Goal: Task Accomplishment & Management: Use online tool/utility

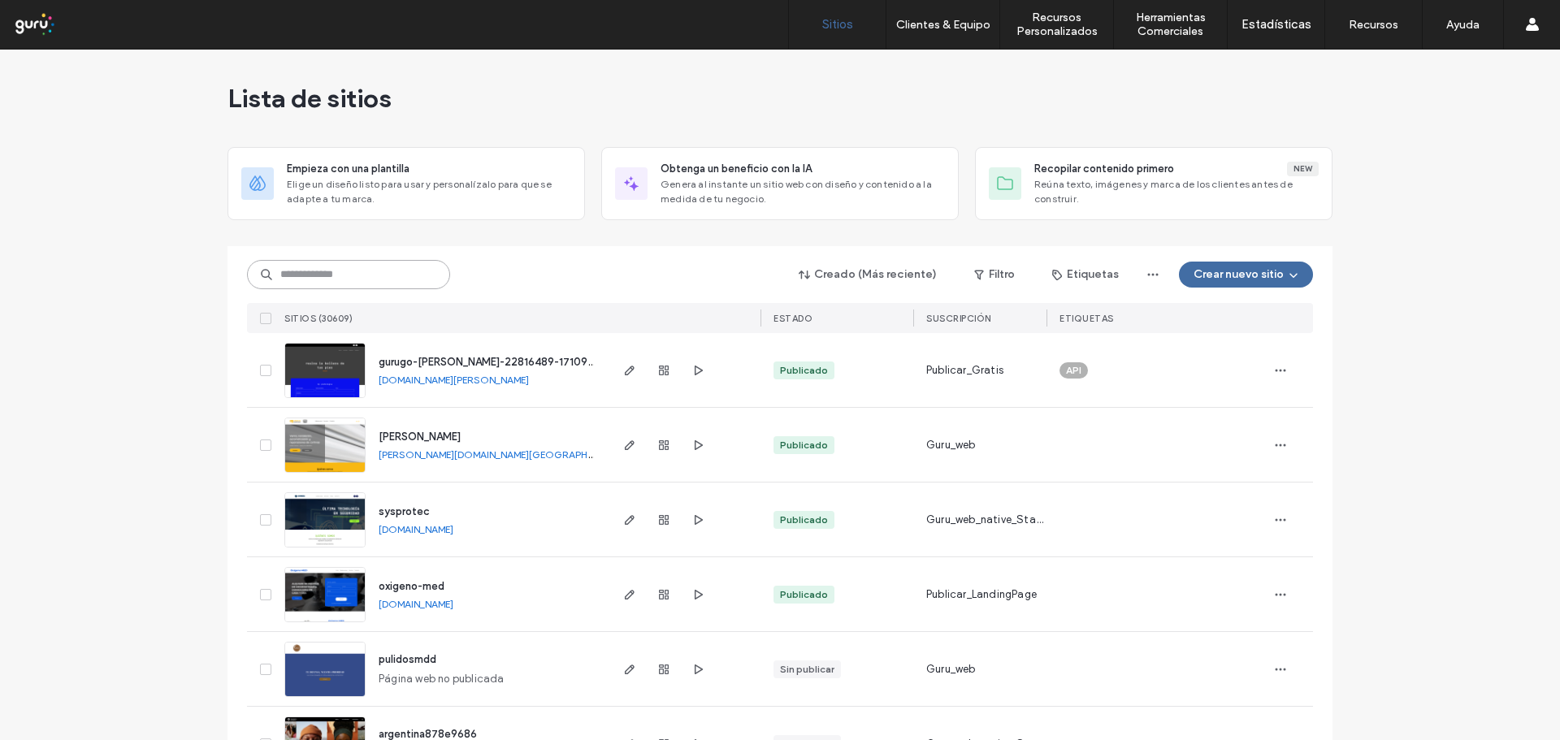
click at [392, 275] on input at bounding box center [348, 274] width 203 height 29
click at [315, 271] on input at bounding box center [348, 274] width 203 height 29
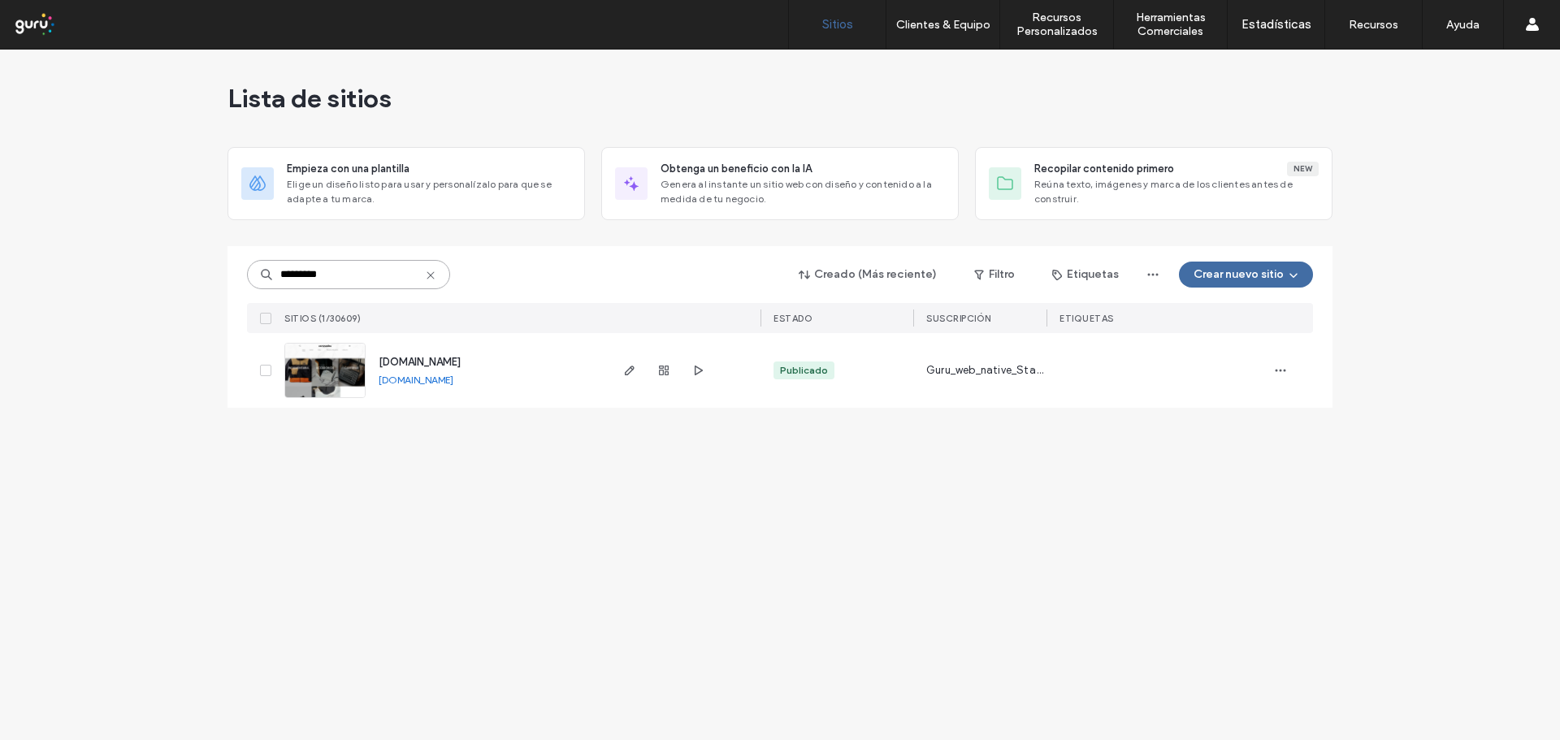
type input "*********"
click at [456, 364] on span "www.coronadaspremium.com" at bounding box center [420, 362] width 82 height 12
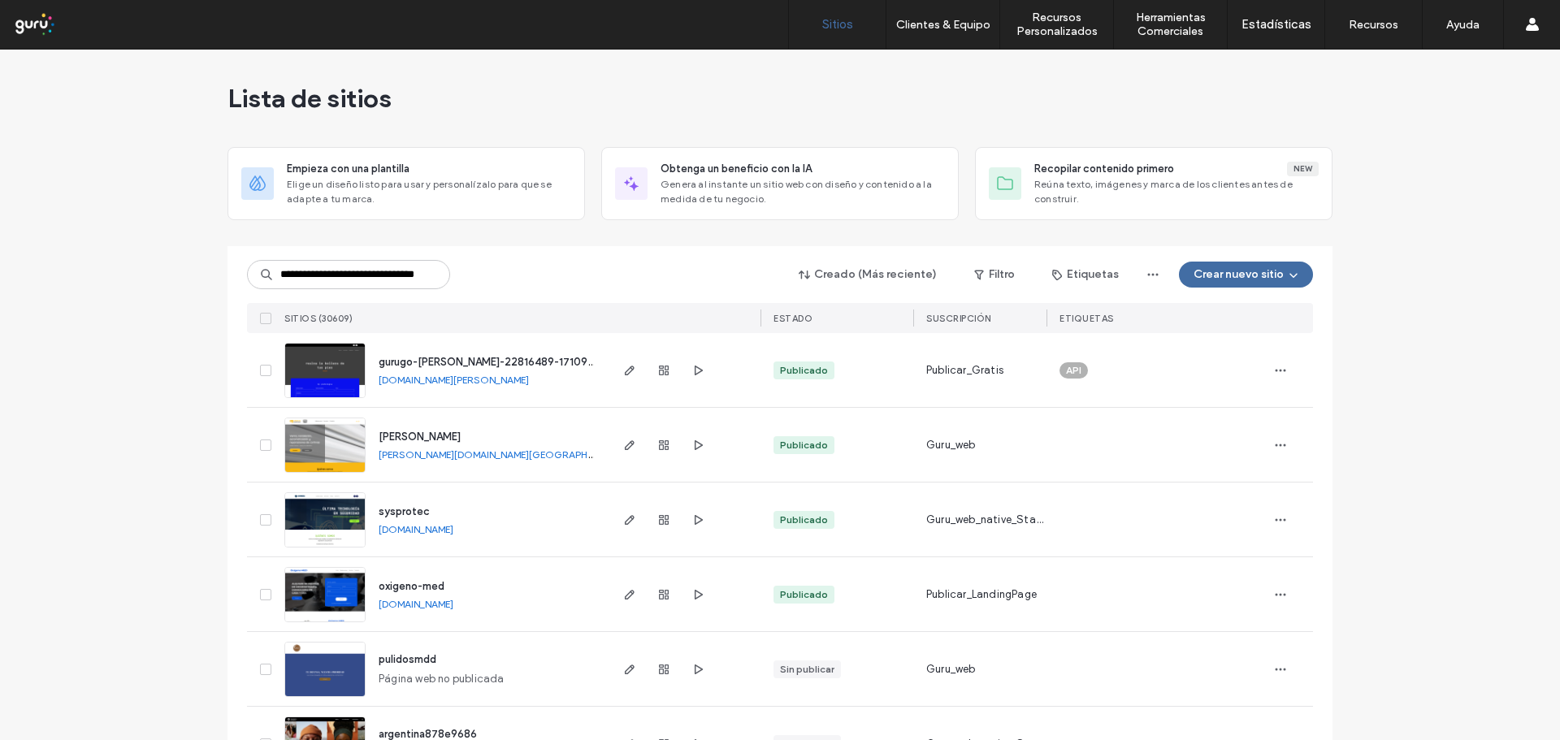
scroll to position [0, 55]
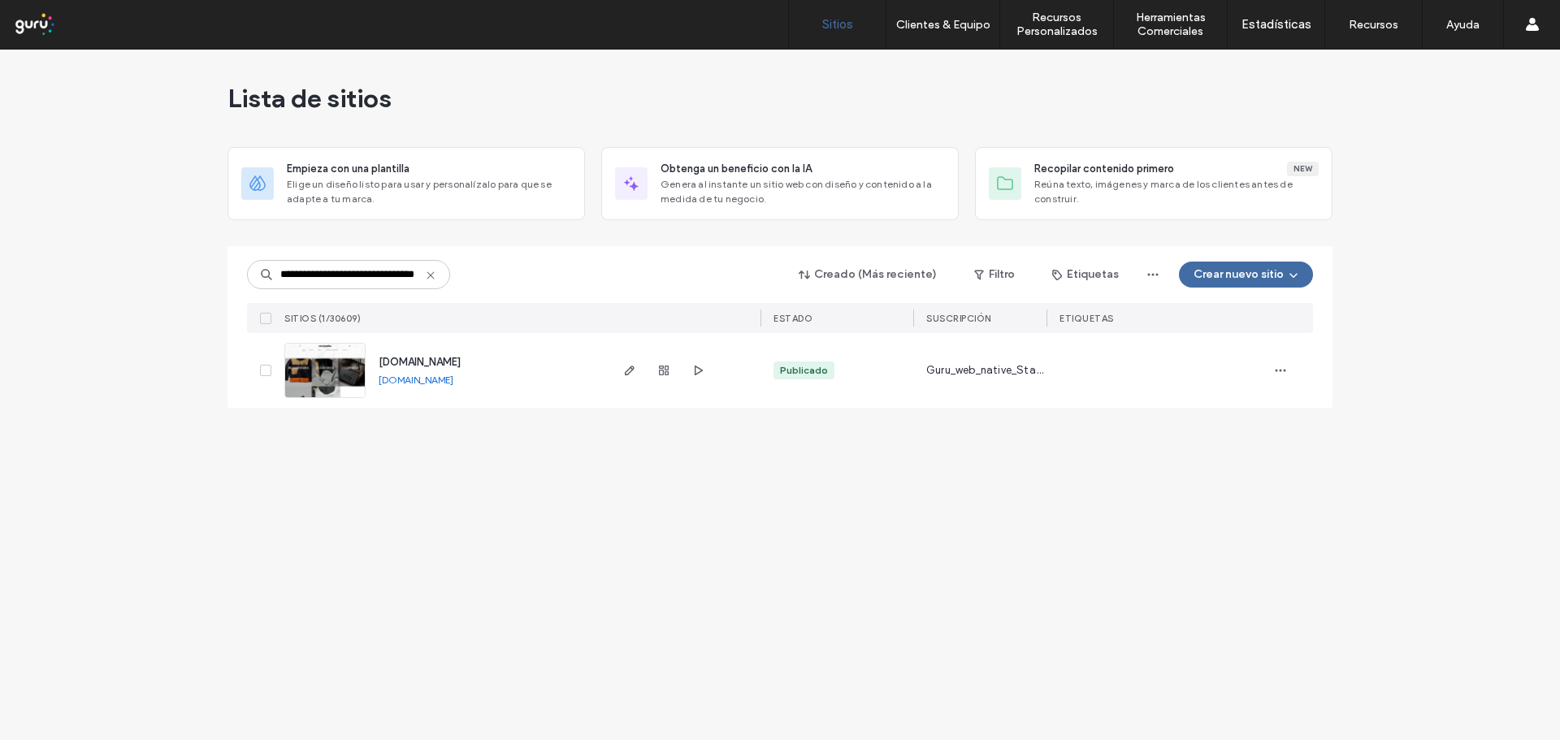
type input "**********"
click at [455, 364] on span "[DOMAIN_NAME]" at bounding box center [420, 362] width 82 height 12
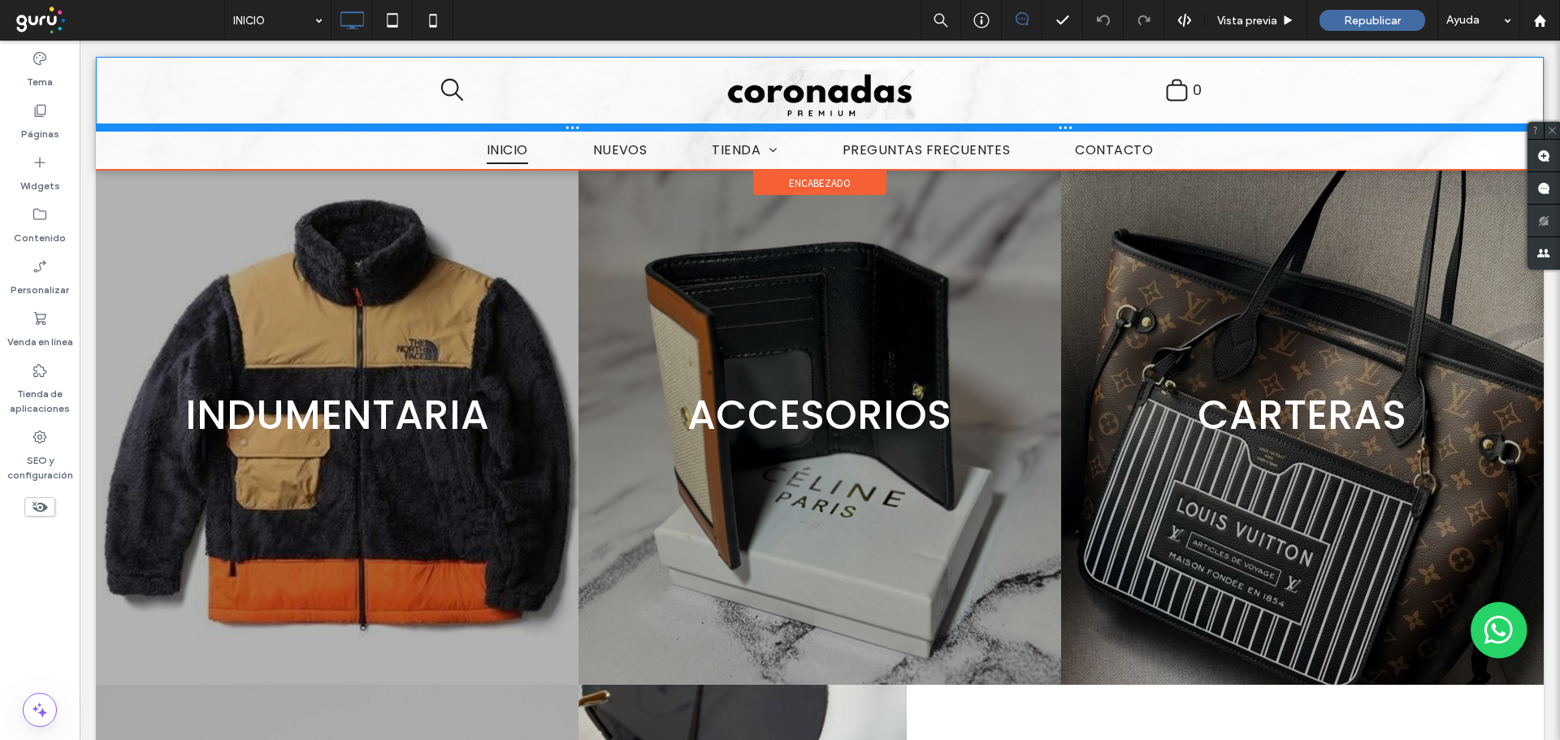
drag, startPoint x: 760, startPoint y: 103, endPoint x: 763, endPoint y: 128, distance: 25.3
click at [763, 128] on div at bounding box center [820, 127] width 1448 height 8
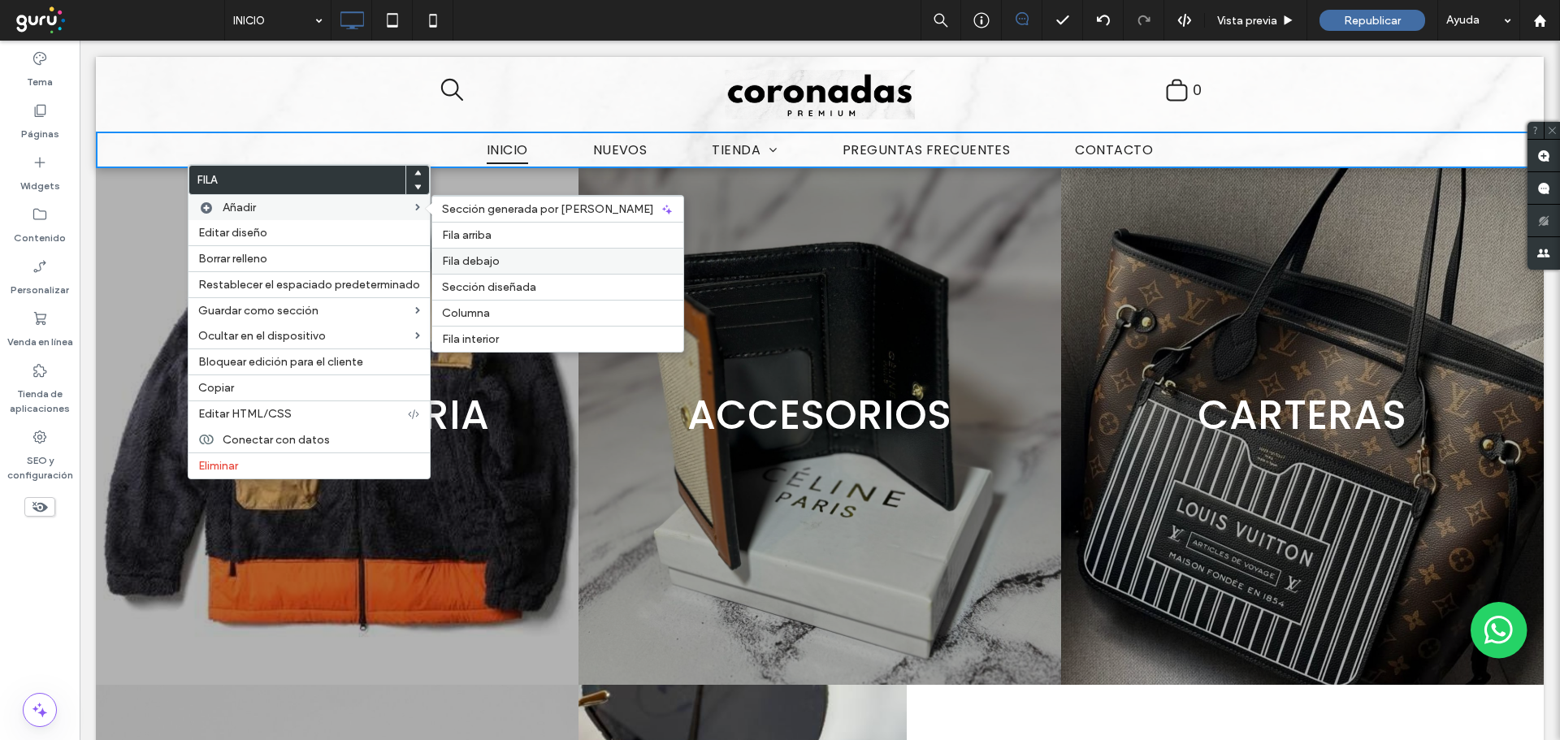
click at [490, 262] on span "Fila debajo" at bounding box center [471, 261] width 58 height 14
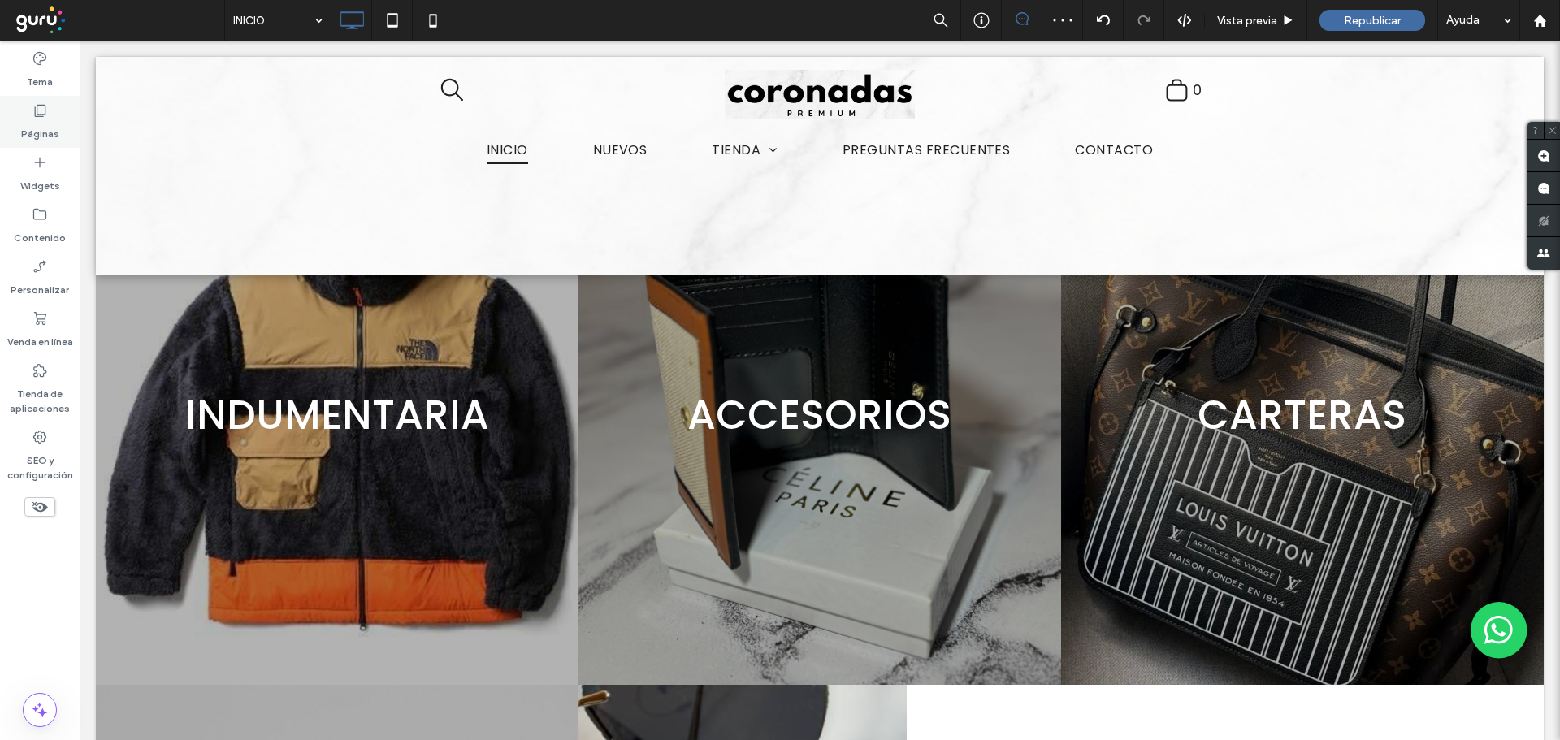
click at [29, 117] on div "Páginas" at bounding box center [40, 122] width 80 height 52
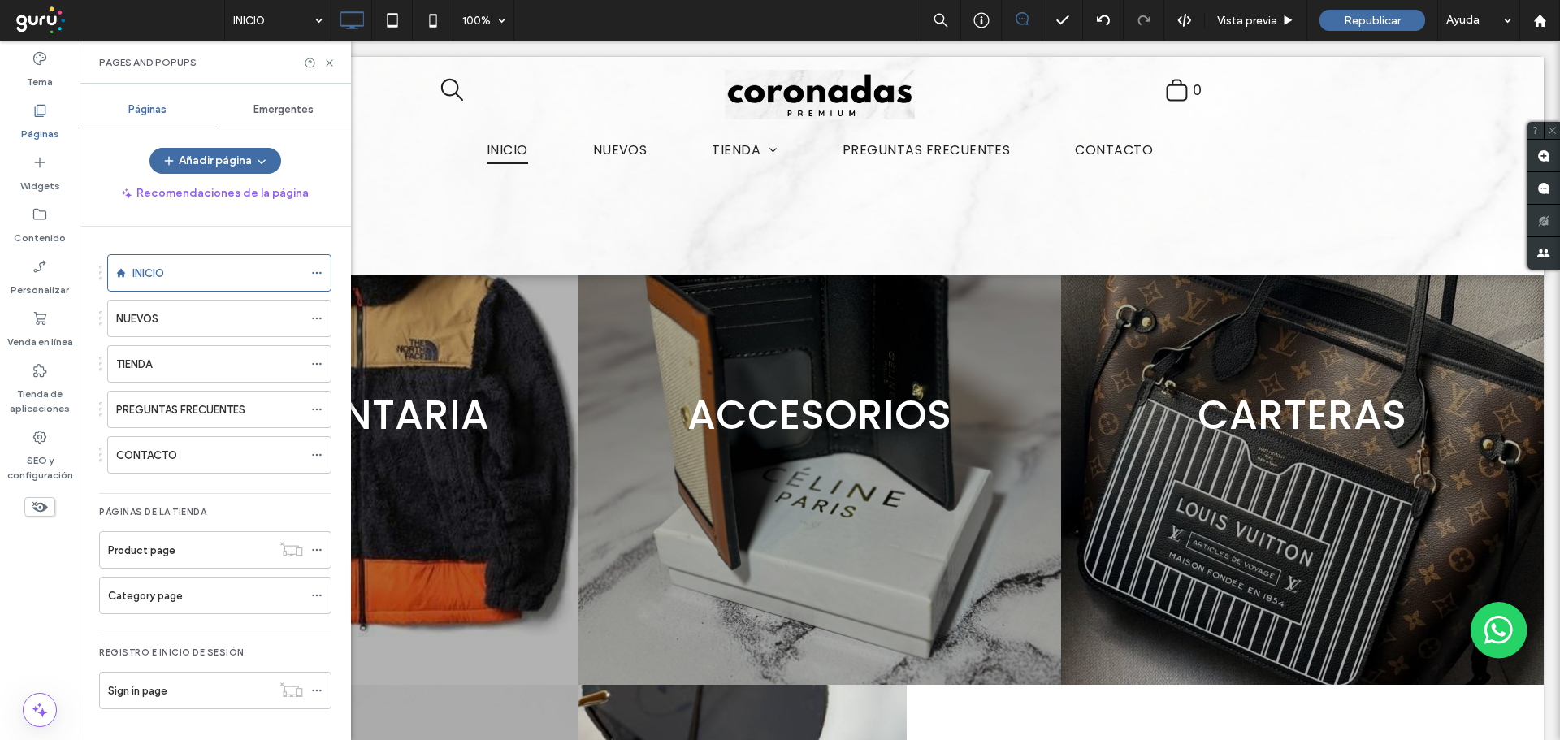
click at [293, 108] on span "Emergentes" at bounding box center [283, 109] width 60 height 13
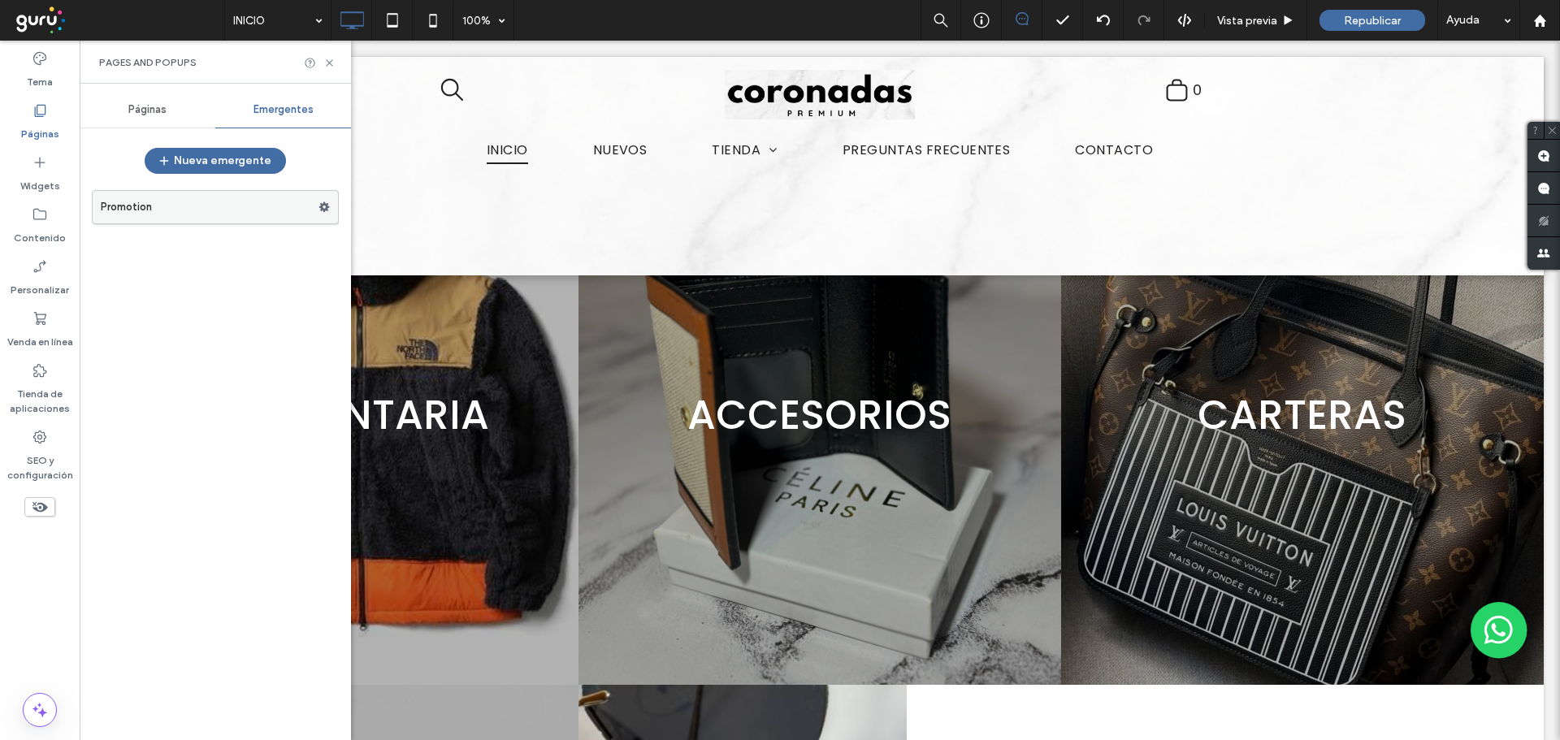
click at [232, 211] on label "Promotion" at bounding box center [210, 207] width 218 height 32
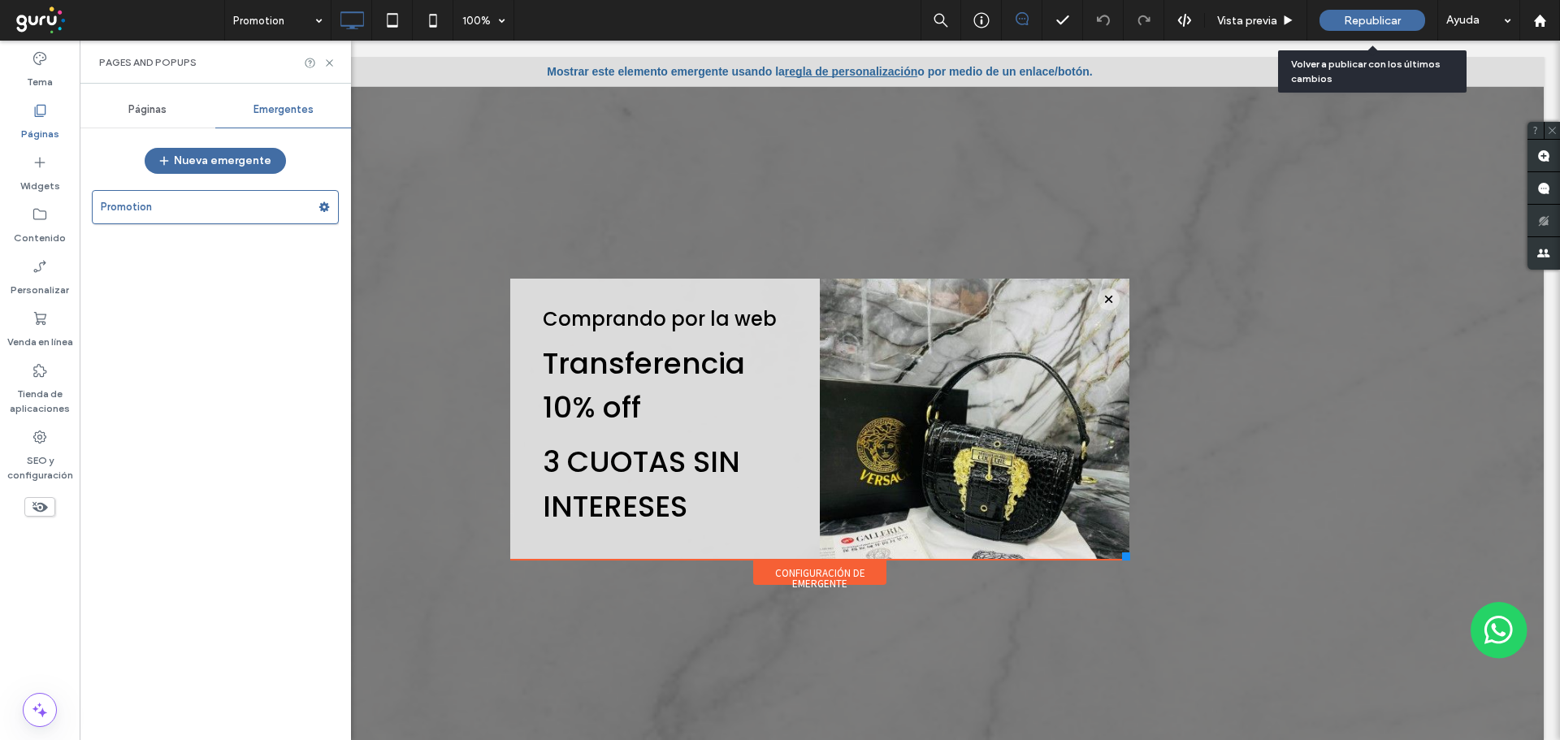
click at [1374, 24] on span "Republicar" at bounding box center [1372, 21] width 57 height 14
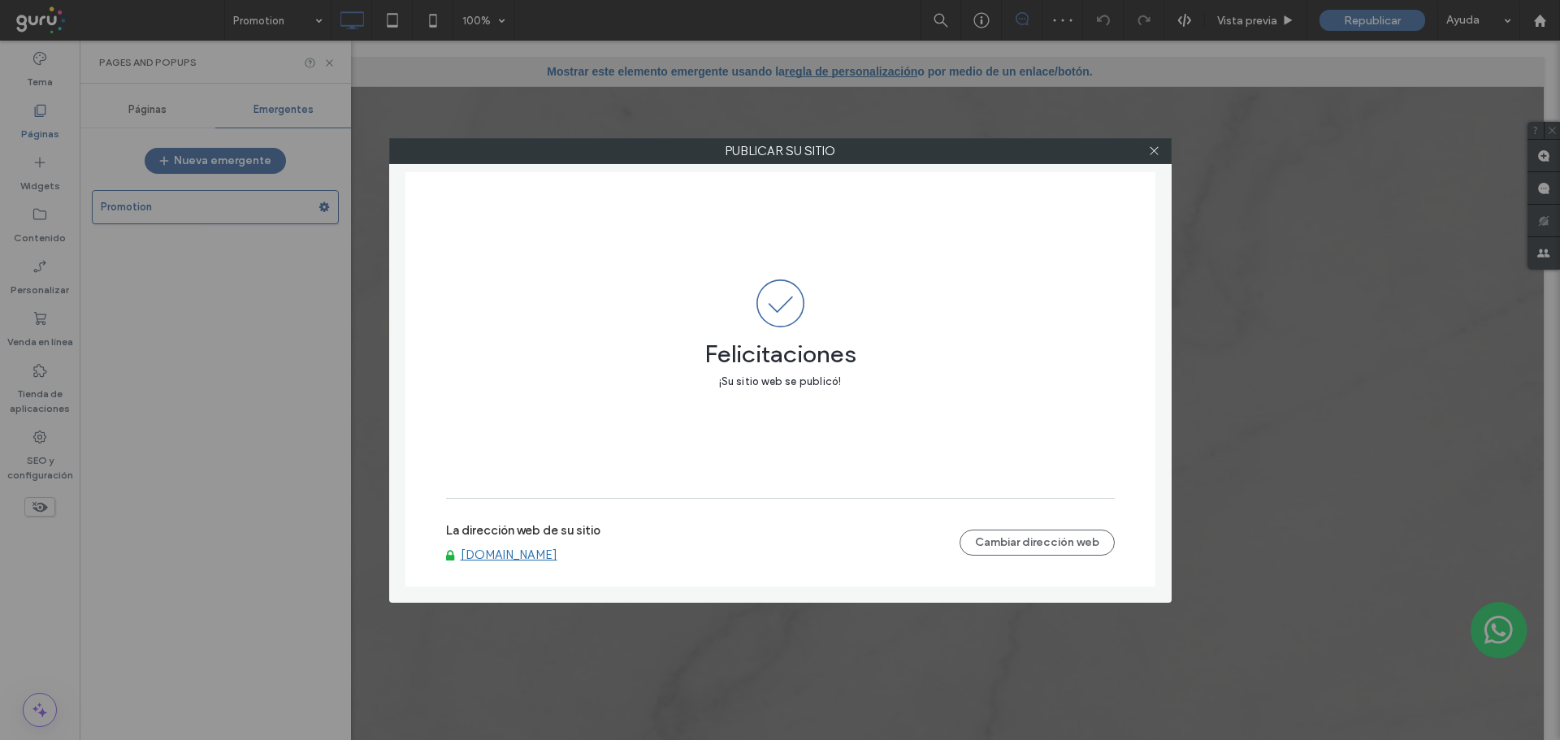
click at [141, 105] on div "Publicar su sitio Felicitaciones ¡Su sitio web se publicó! La dirección web de …" at bounding box center [780, 370] width 1560 height 740
click at [1155, 149] on use at bounding box center [1154, 151] width 8 height 8
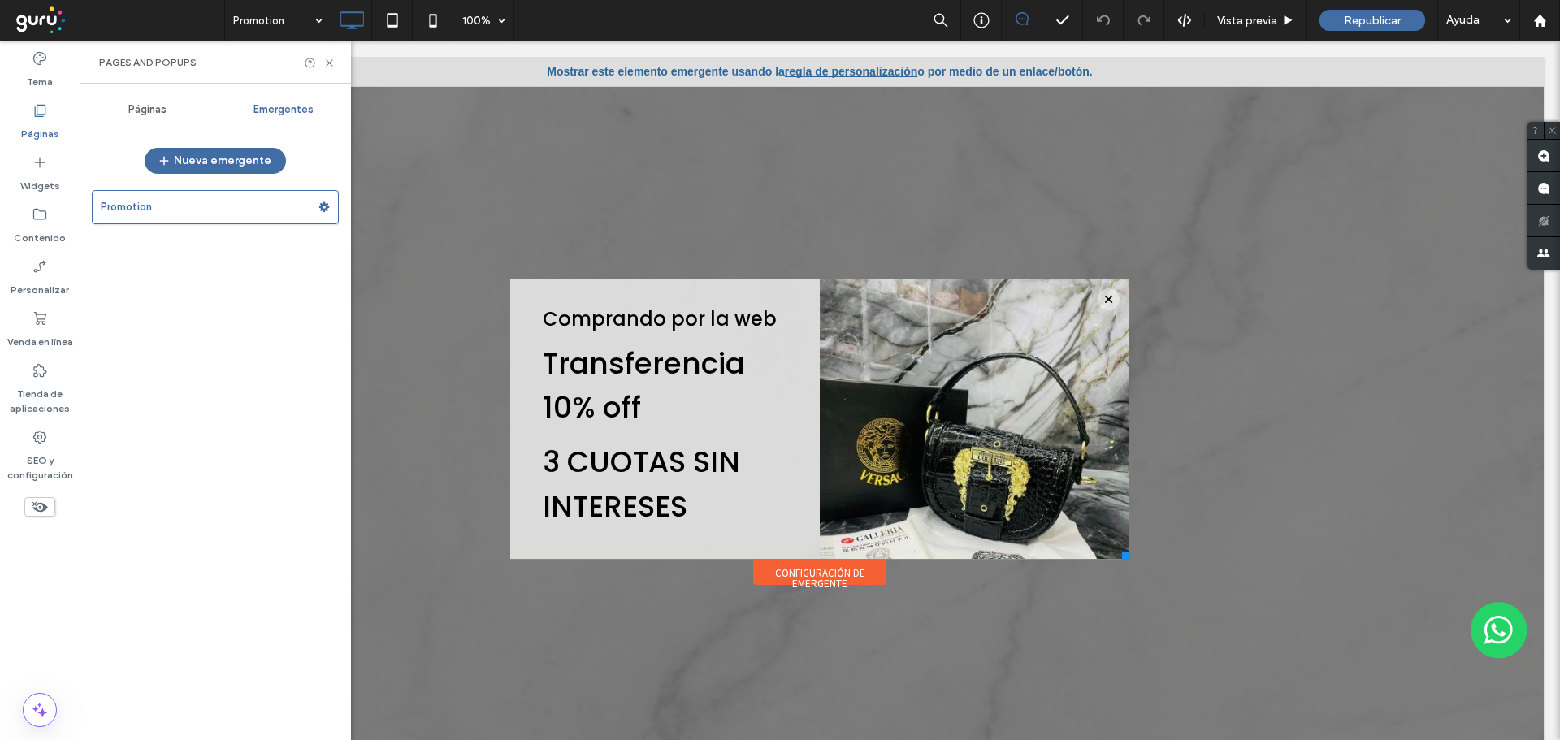
click at [147, 115] on span "Páginas" at bounding box center [147, 109] width 38 height 13
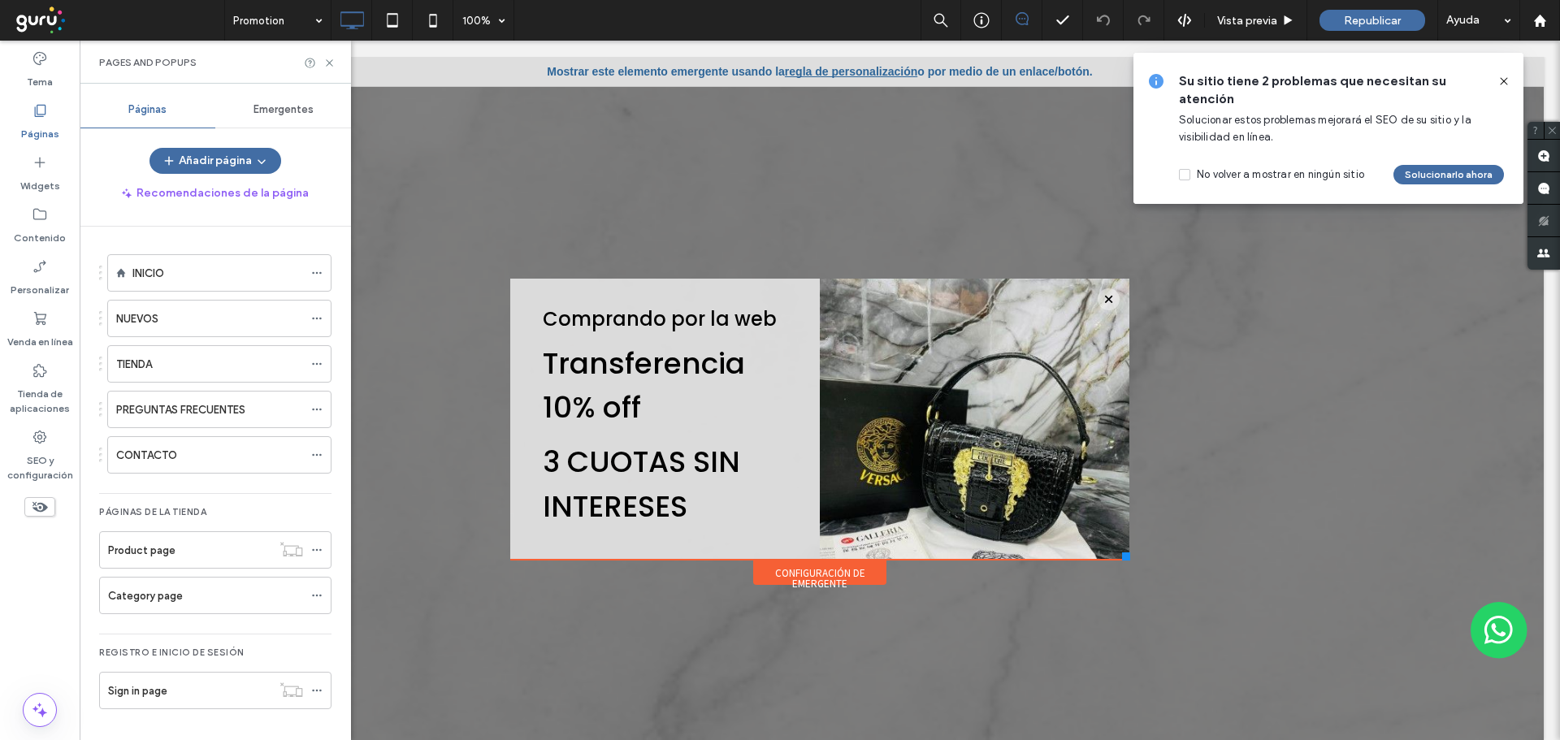
click at [1509, 83] on icon at bounding box center [1503, 81] width 13 height 13
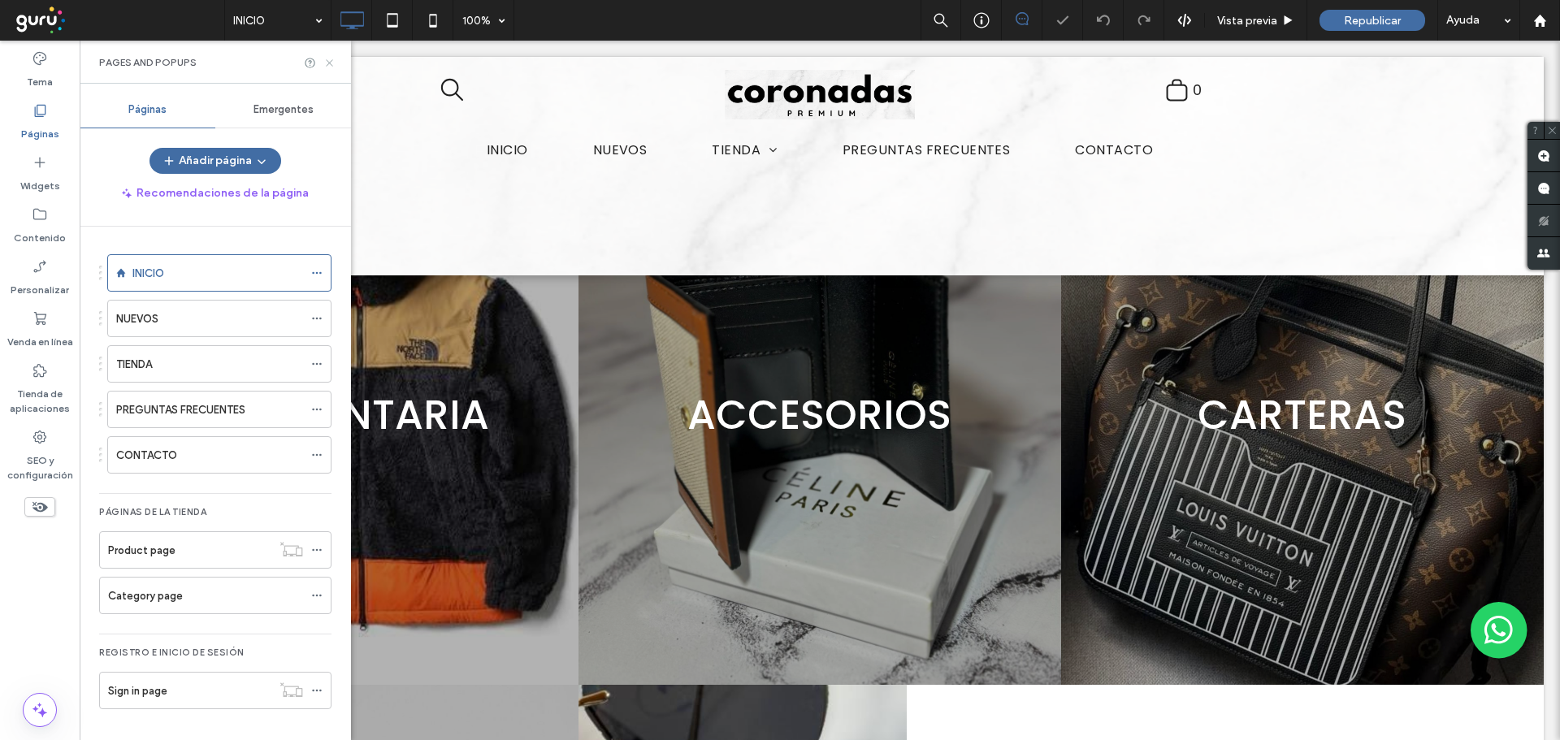
click at [330, 67] on icon at bounding box center [329, 63] width 12 height 12
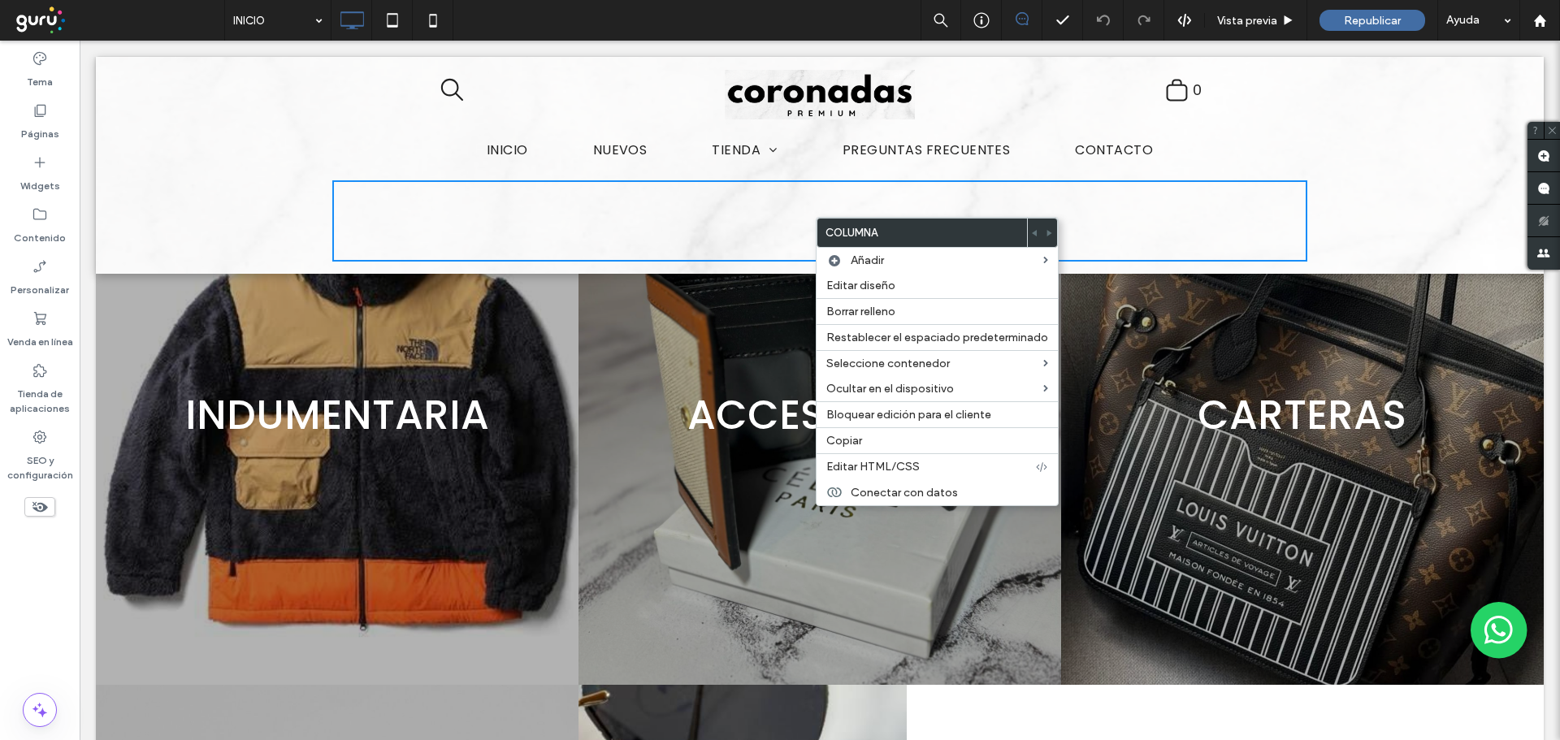
click at [669, 210] on div "Click To Paste" at bounding box center [819, 220] width 975 height 81
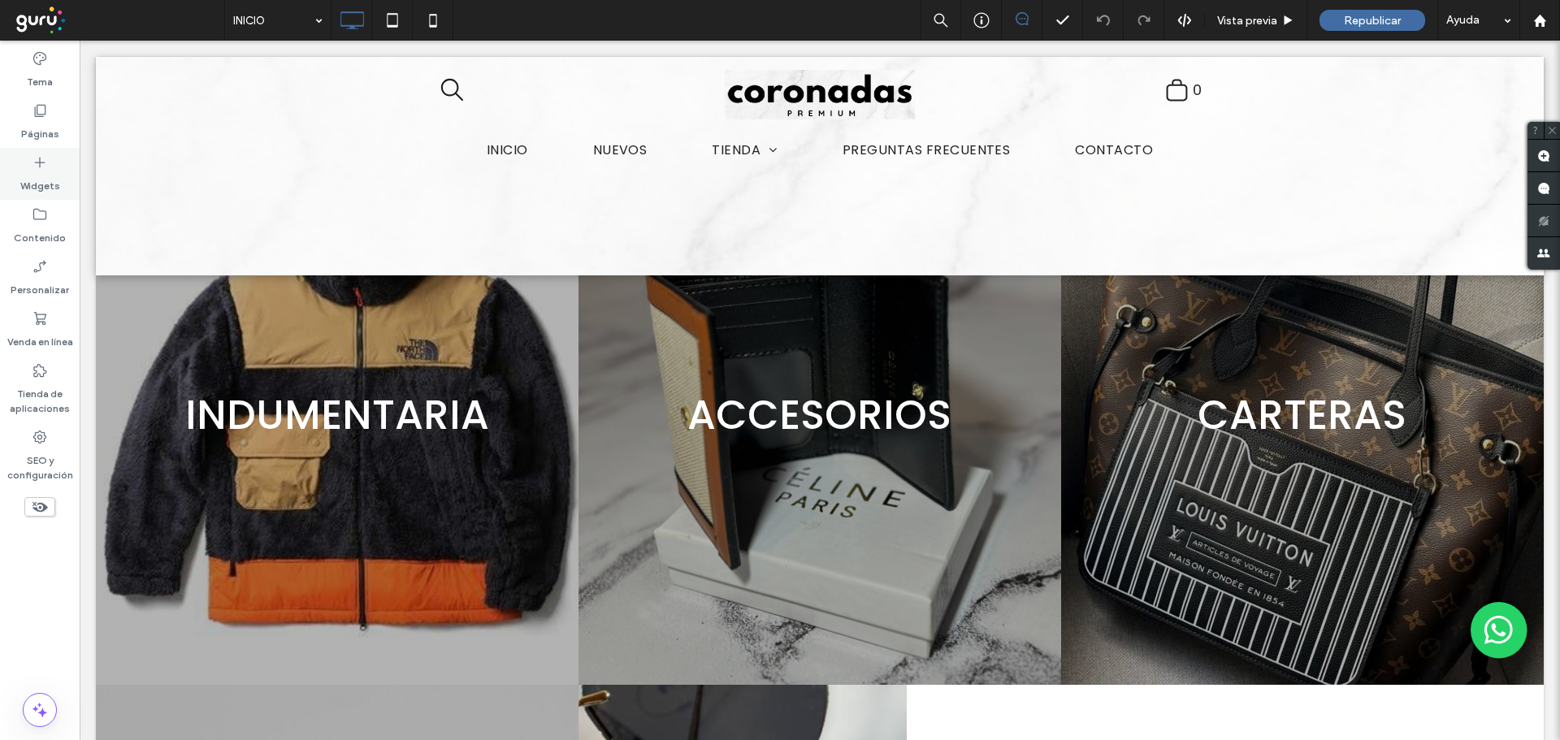
click at [44, 177] on label "Widgets" at bounding box center [40, 182] width 40 height 23
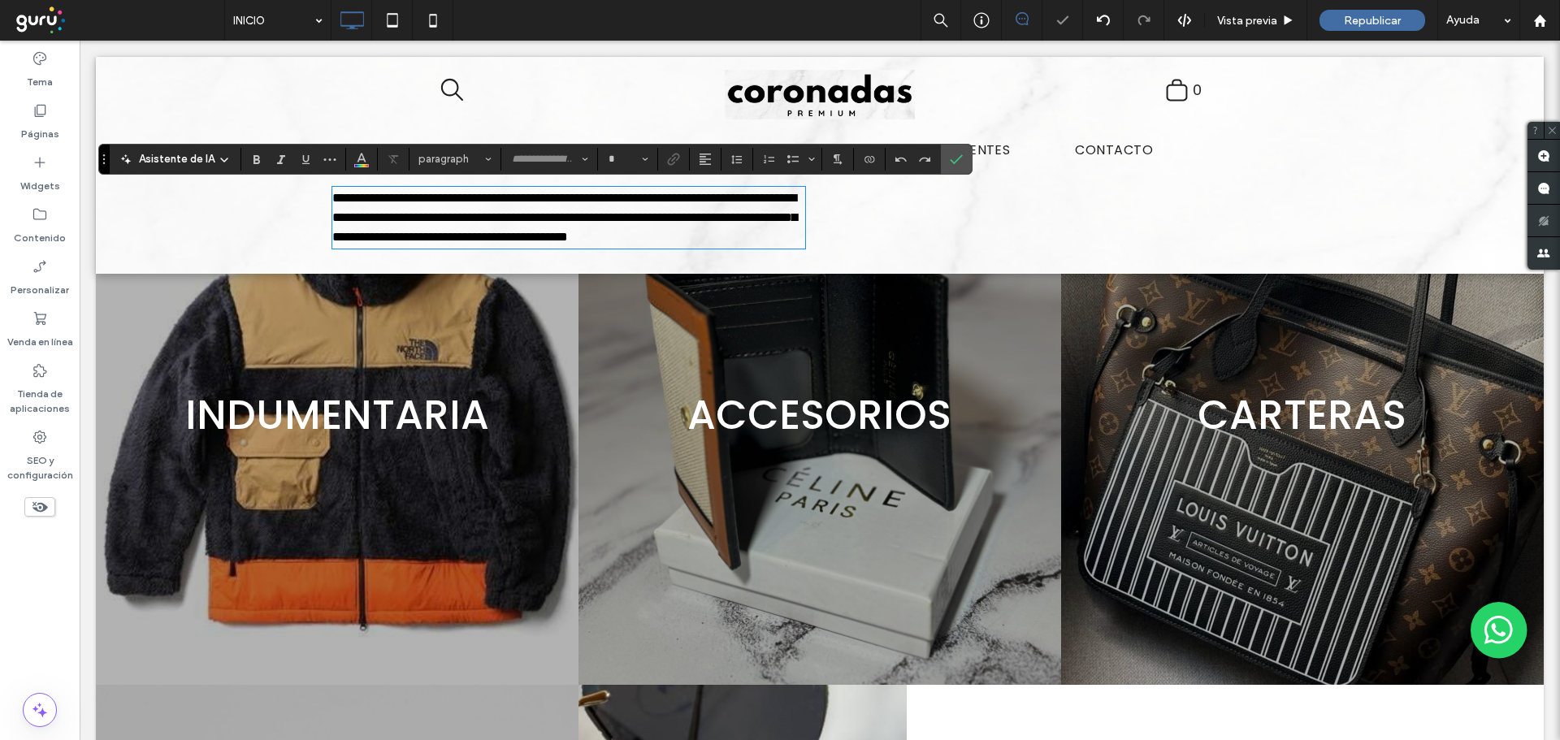
type input "*******"
type input "**"
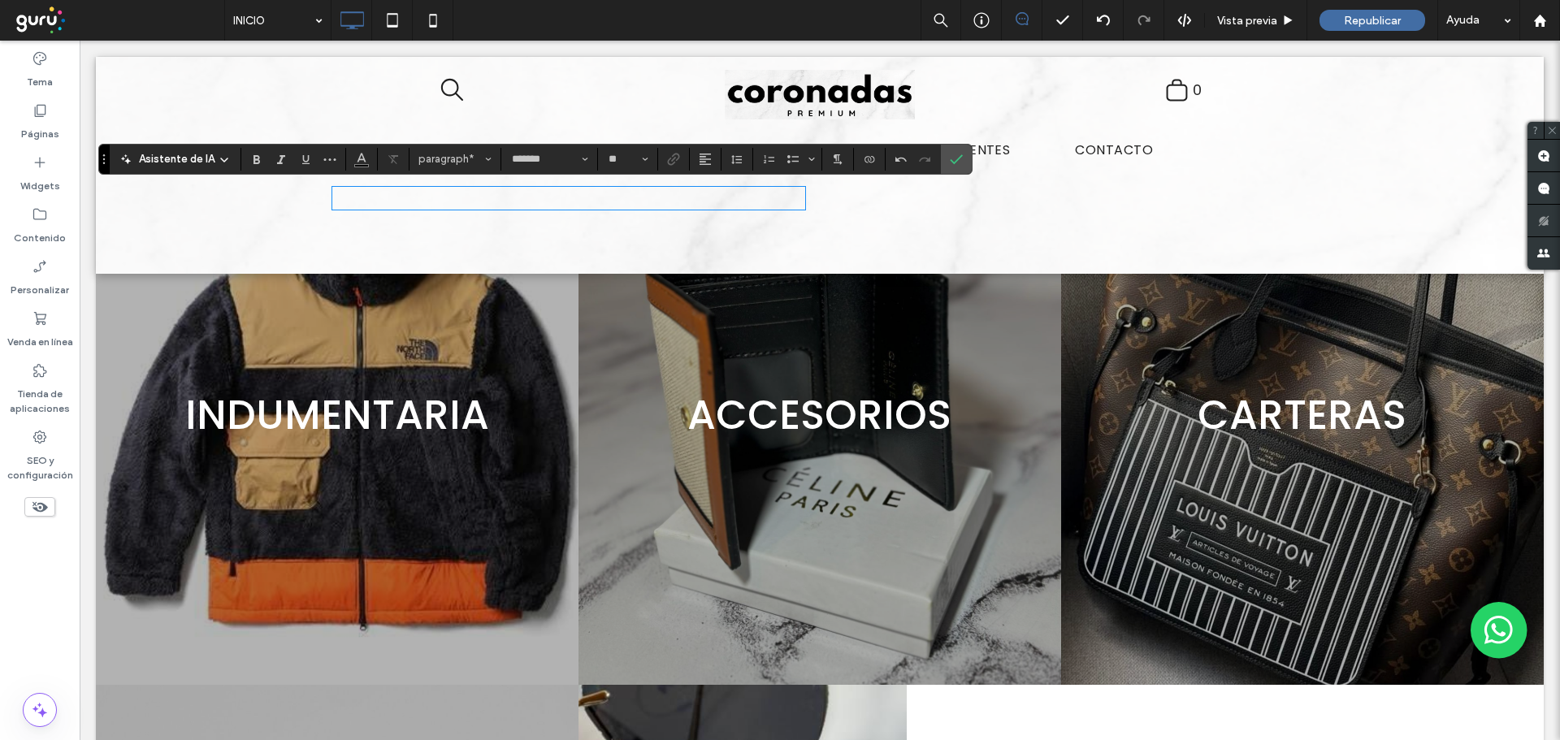
click at [749, 202] on p "﻿" at bounding box center [568, 197] width 473 height 19
click at [747, 199] on p "﻿" at bounding box center [568, 197] width 473 height 19
drag, startPoint x: 327, startPoint y: 198, endPoint x: 540, endPoint y: 217, distance: 213.7
click at [540, 208] on p "**********" at bounding box center [568, 197] width 473 height 19
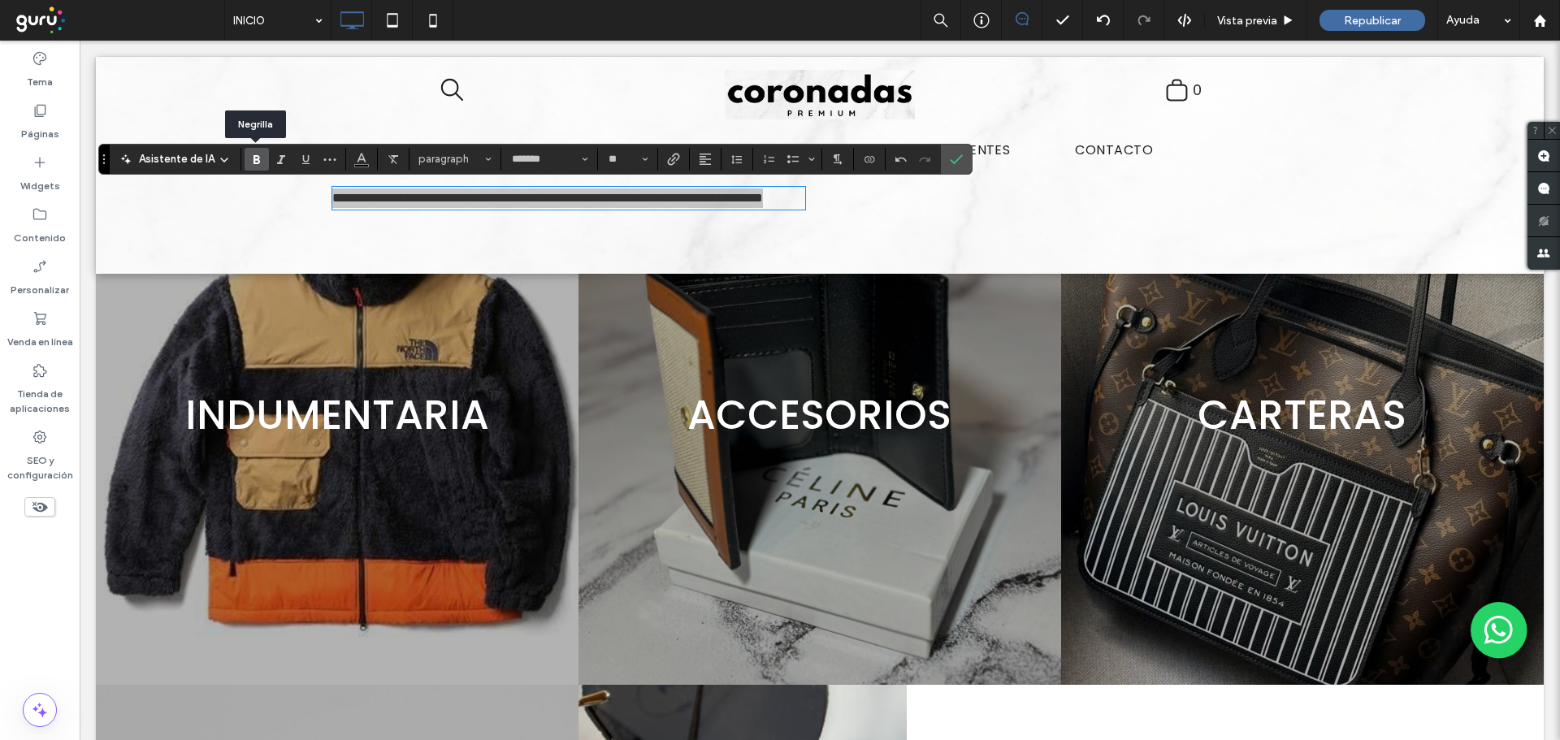
click at [253, 157] on use "Negrilla" at bounding box center [256, 159] width 6 height 9
click at [917, 210] on div "Click To Paste" at bounding box center [1063, 220] width 487 height 81
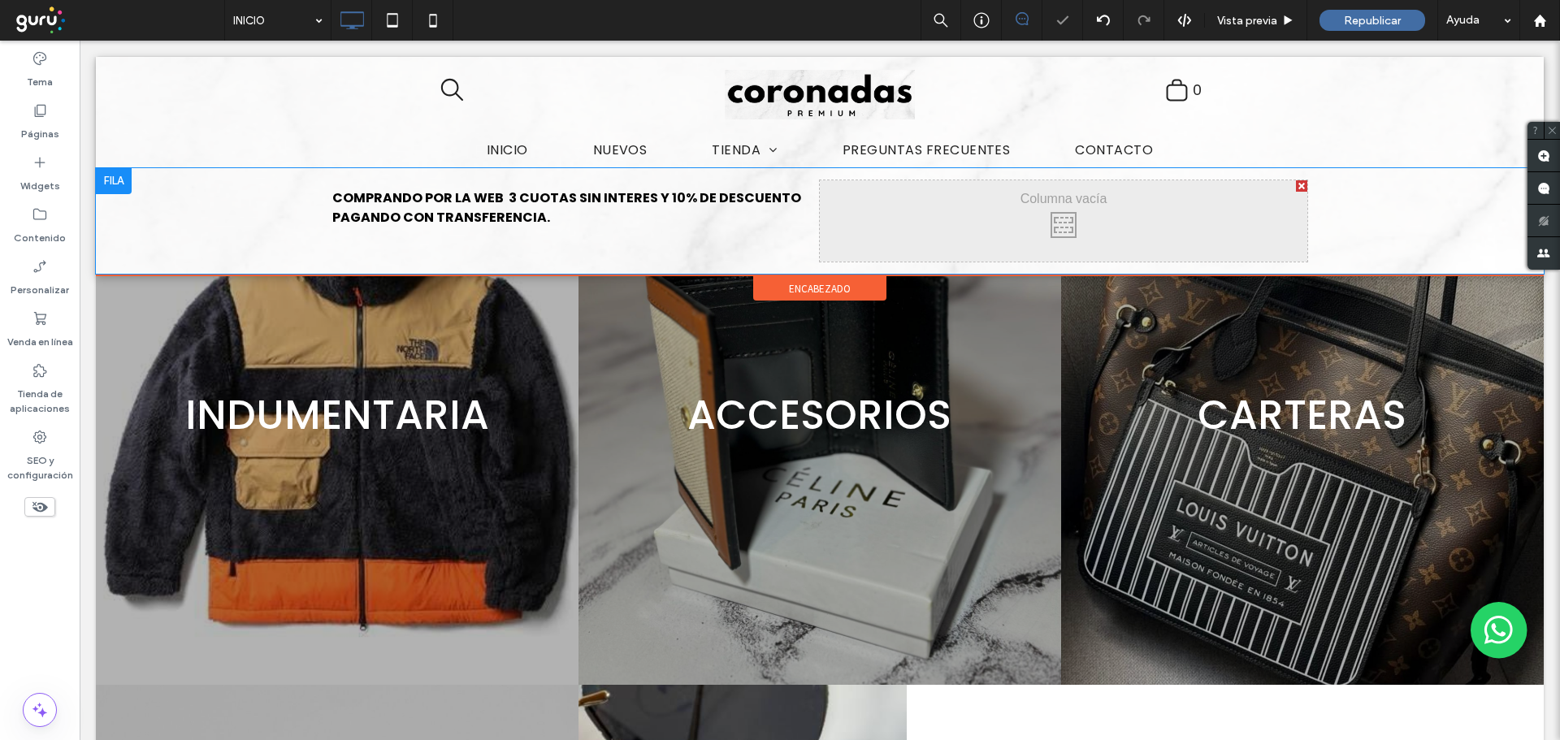
click at [1296, 188] on div at bounding box center [1301, 185] width 11 height 11
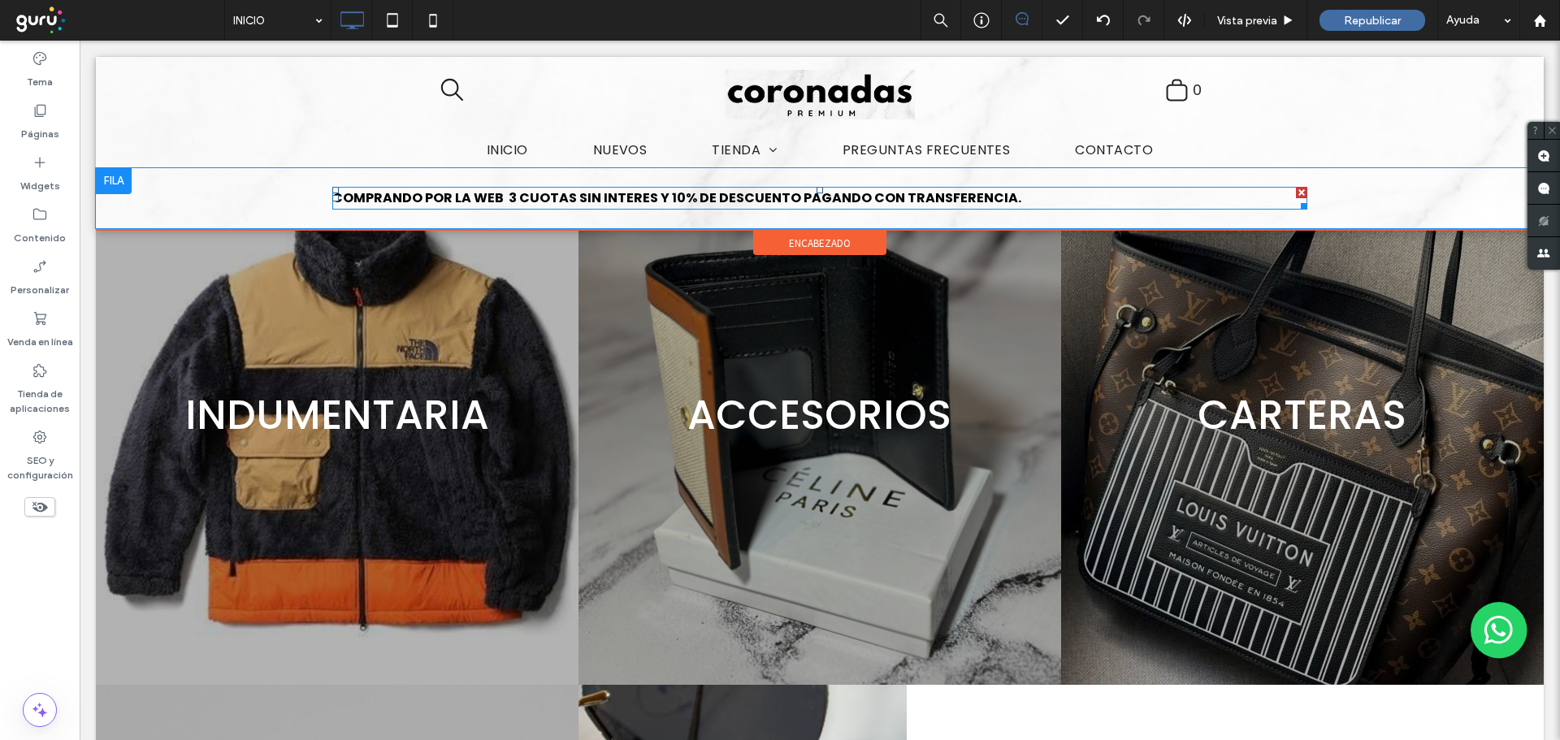
click at [1038, 194] on p "COMPRANDO POR LA WEB 3 CUOTAS SIN INTERES Y 10% DE DESCUENTO PAGANDO CON TRANSF…" at bounding box center [819, 197] width 975 height 19
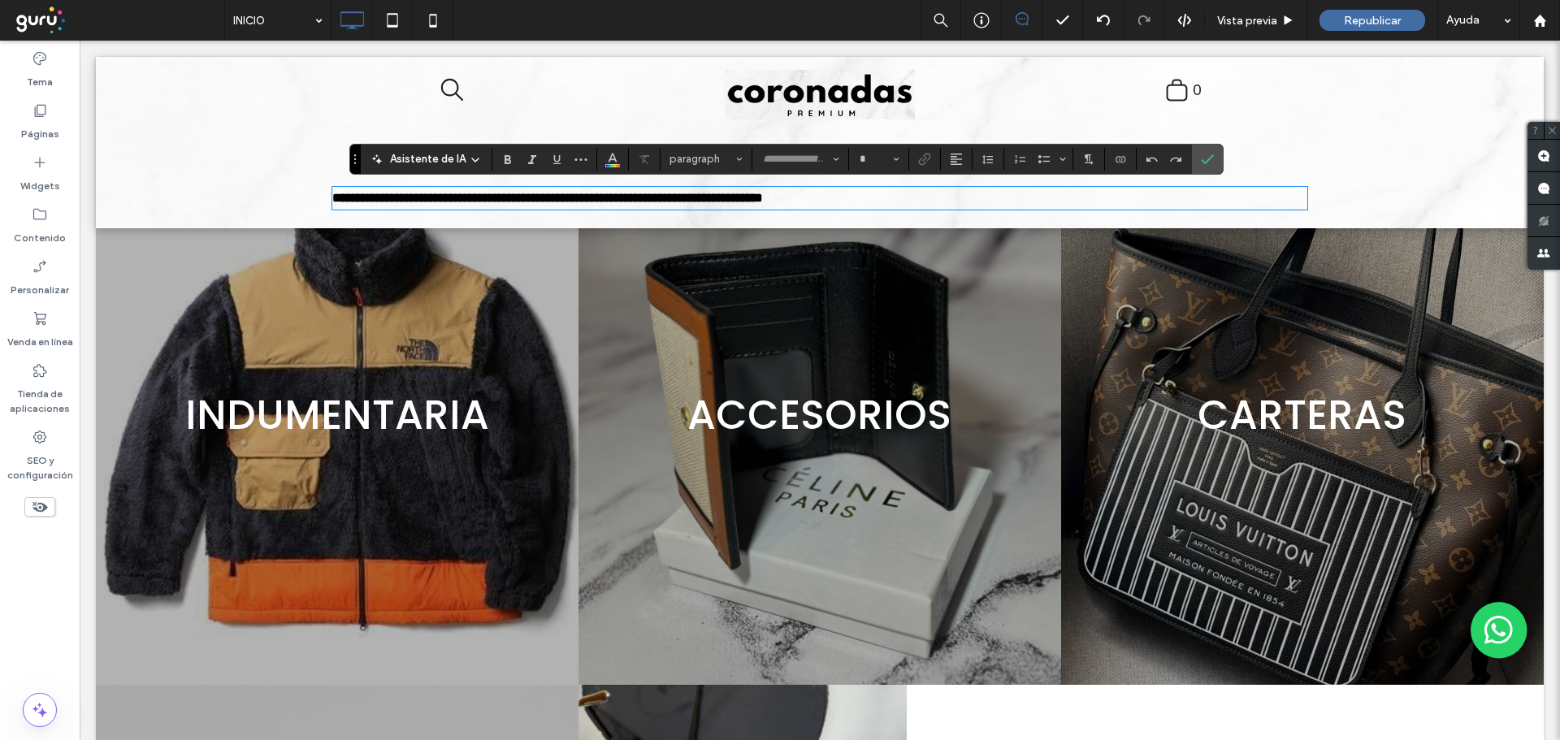
type input "*******"
type input "**"
click at [958, 161] on icon "Alineación" at bounding box center [956, 159] width 13 height 13
click at [968, 208] on icon "ui.textEditor.alignment.center" at bounding box center [968, 208] width 13 height 13
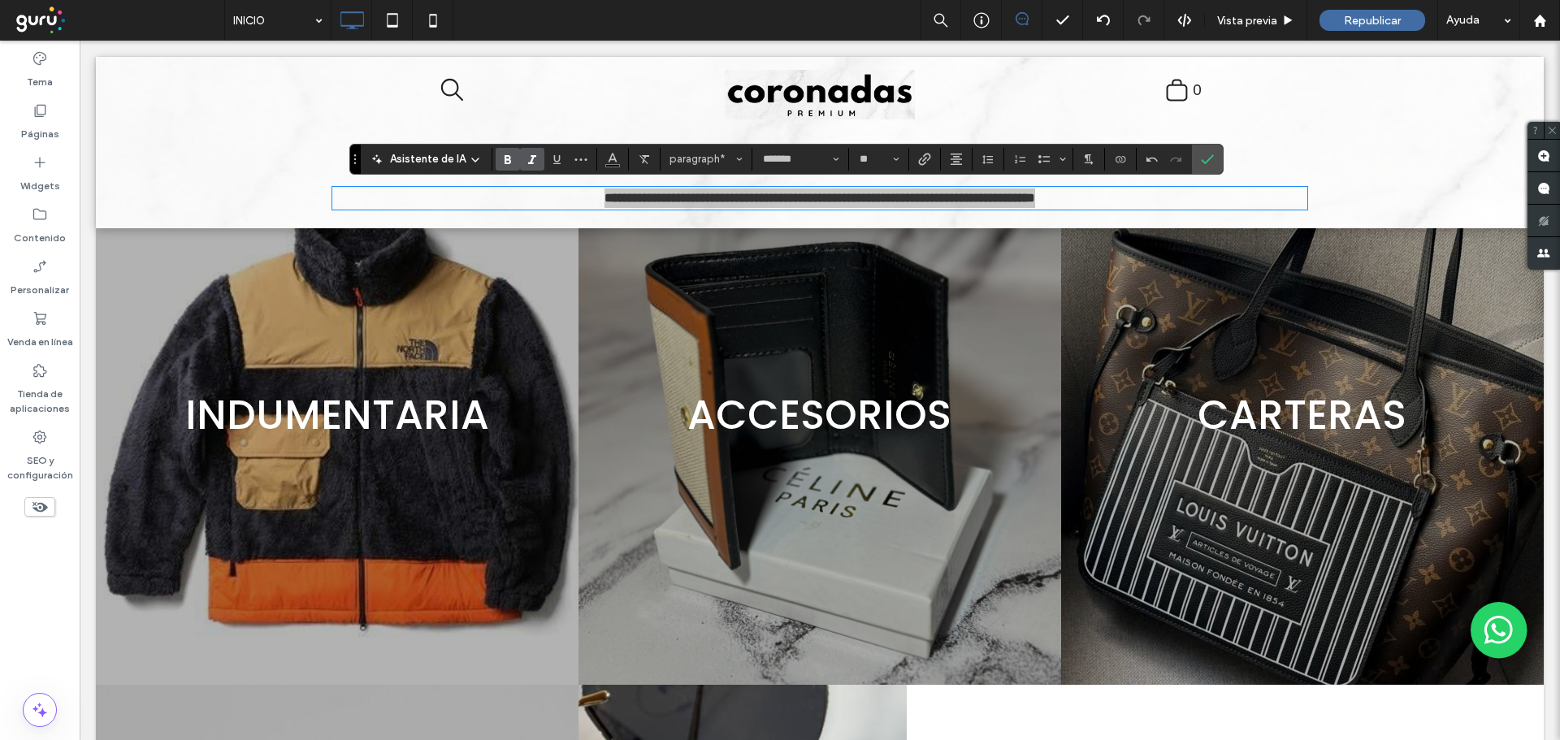
click at [533, 158] on icon "Cursiva" at bounding box center [532, 159] width 13 height 13
click at [613, 167] on span "Color" at bounding box center [612, 157] width 13 height 21
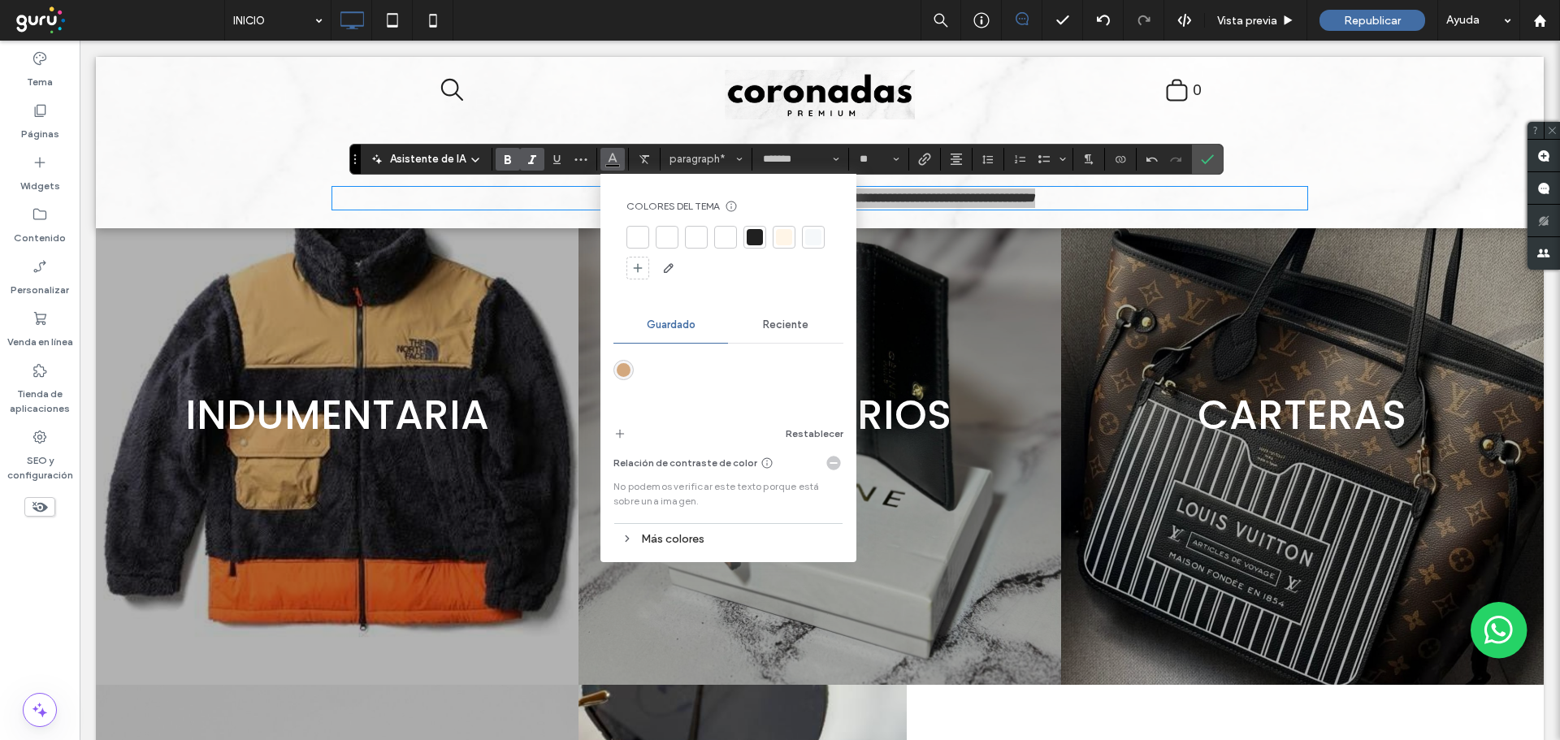
click at [622, 370] on div "rgba(211,168,126,1)" at bounding box center [624, 370] width 14 height 14
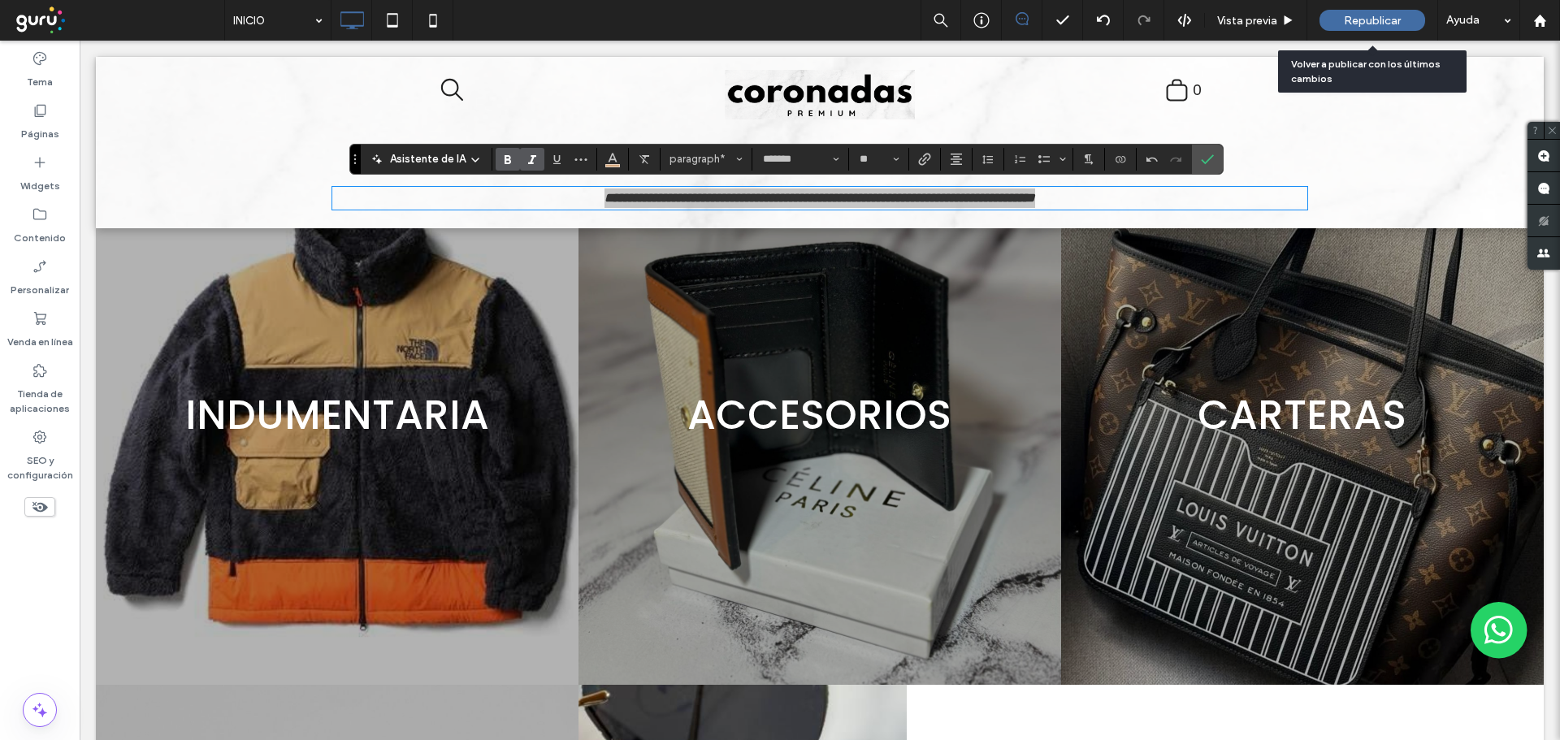
click at [1382, 15] on span "Republicar" at bounding box center [1372, 21] width 57 height 14
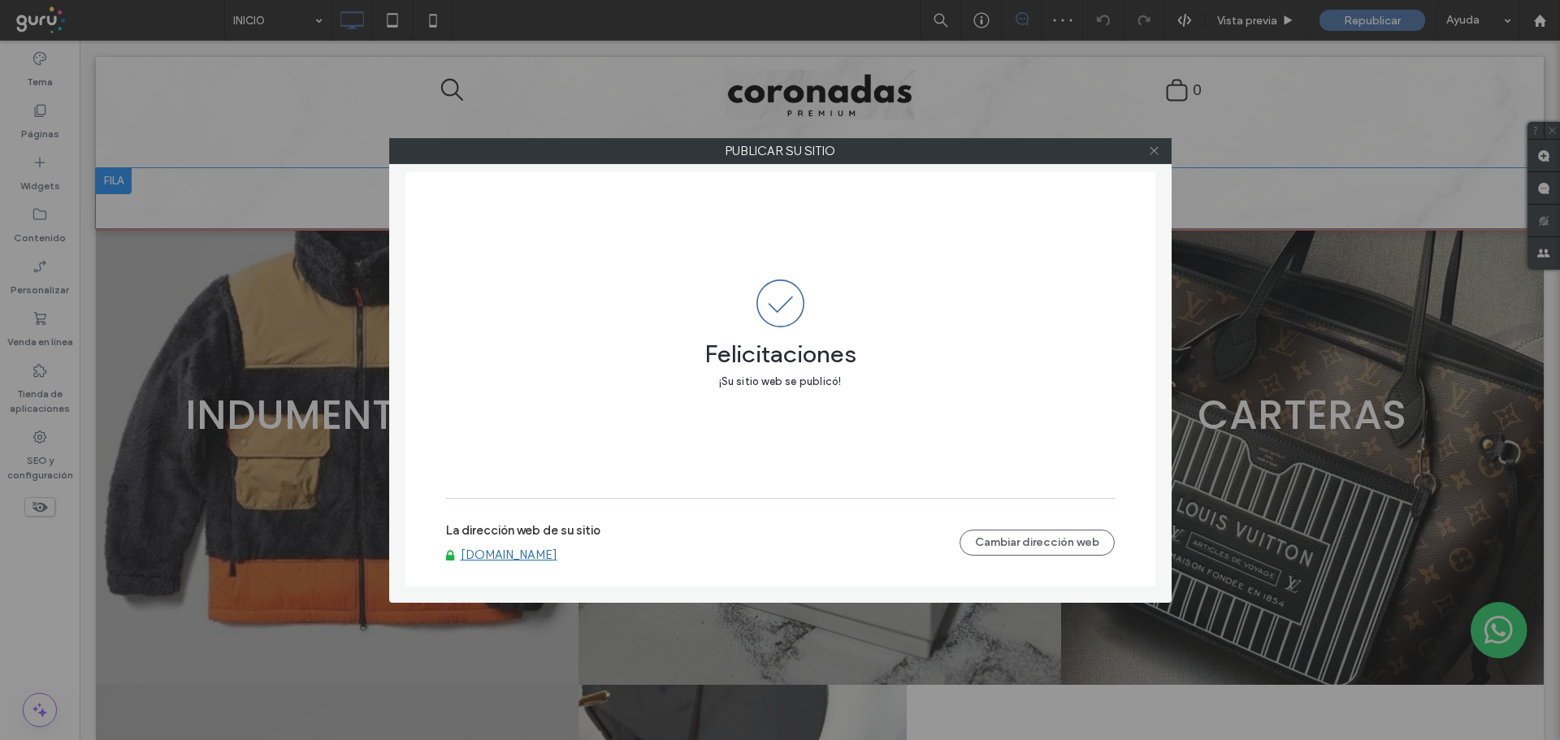
click at [1156, 154] on icon at bounding box center [1154, 151] width 12 height 12
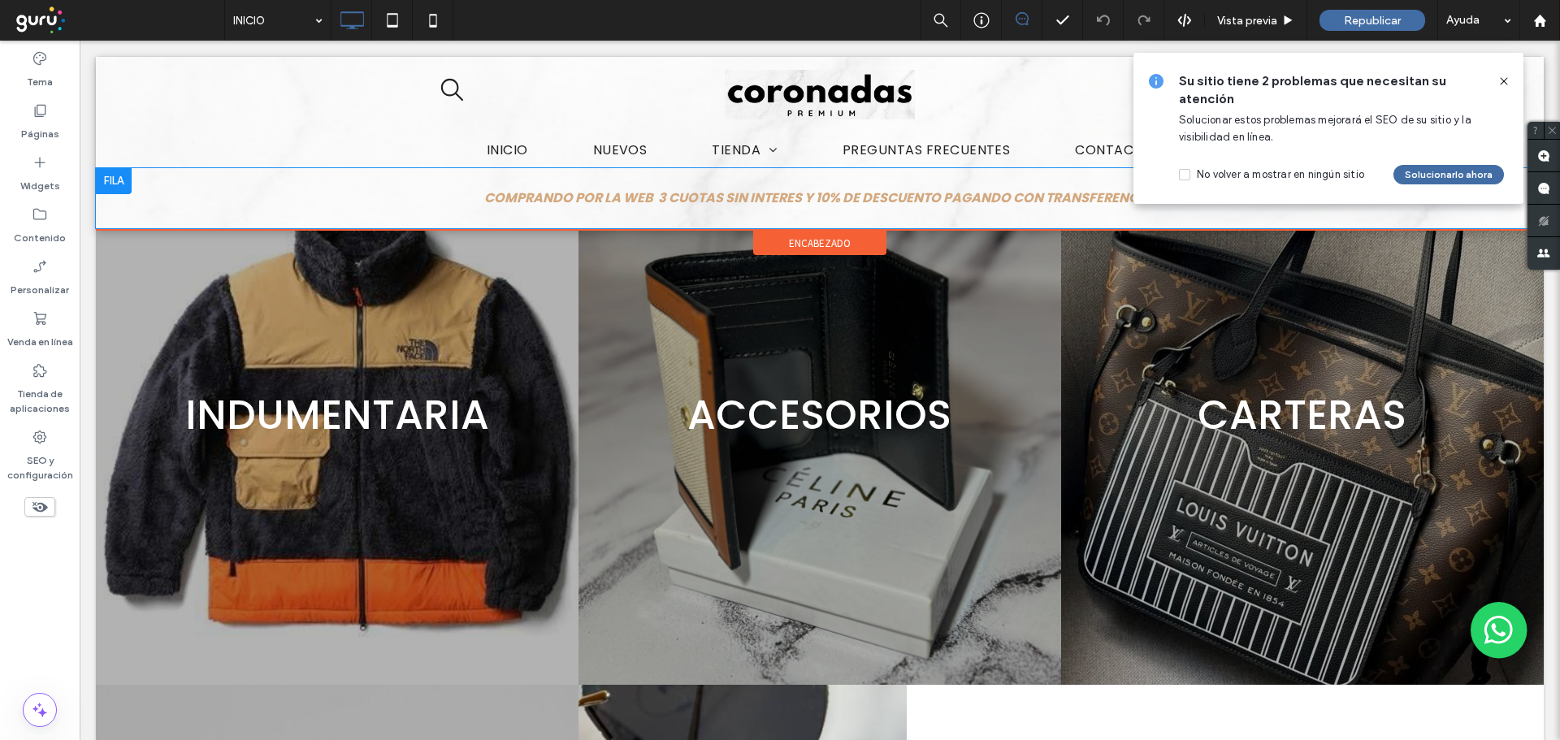
drag, startPoint x: 1502, startPoint y: 76, endPoint x: 1157, endPoint y: 84, distance: 345.4
click at [1502, 76] on icon at bounding box center [1503, 81] width 13 height 13
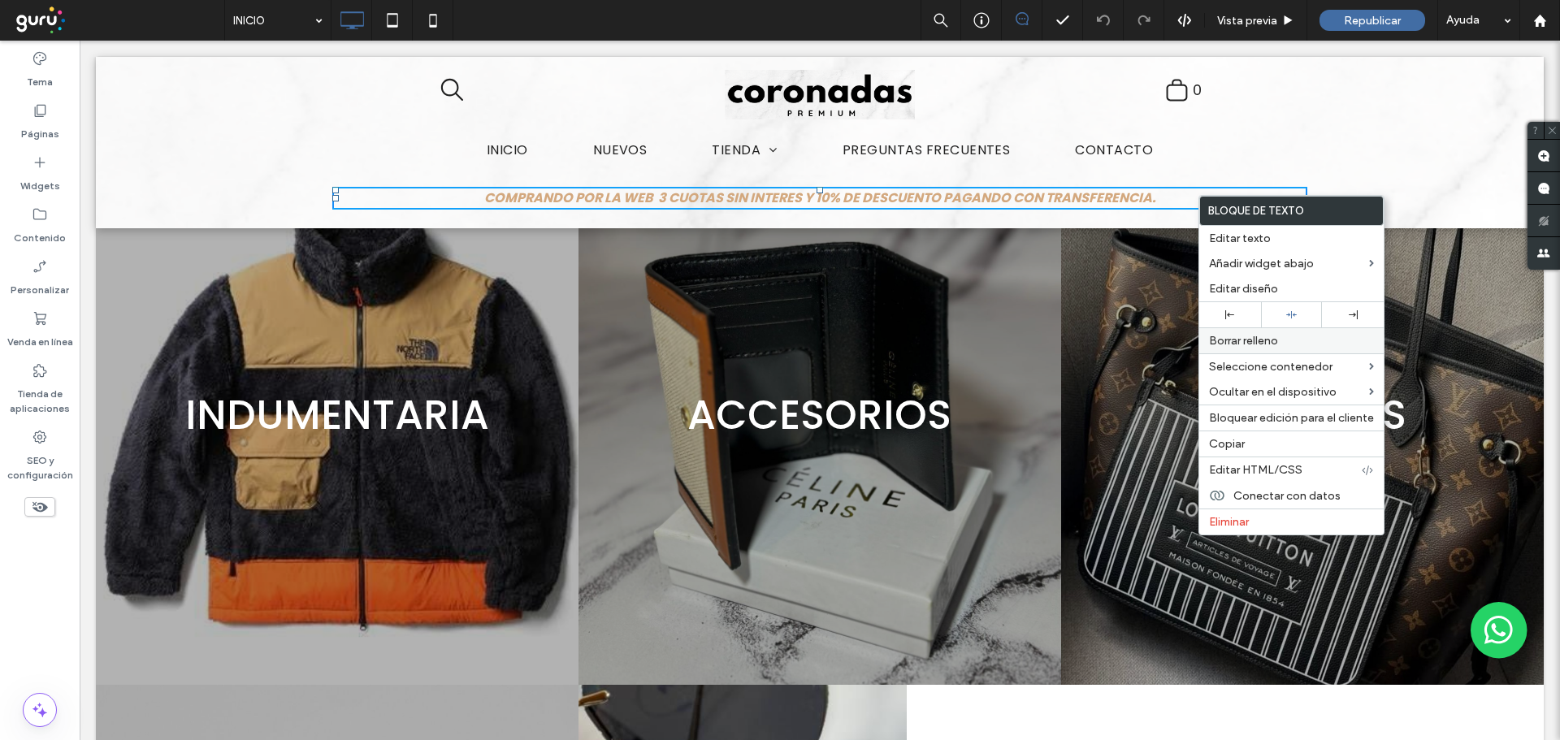
click at [1252, 338] on span "Borrar relleno" at bounding box center [1243, 341] width 69 height 14
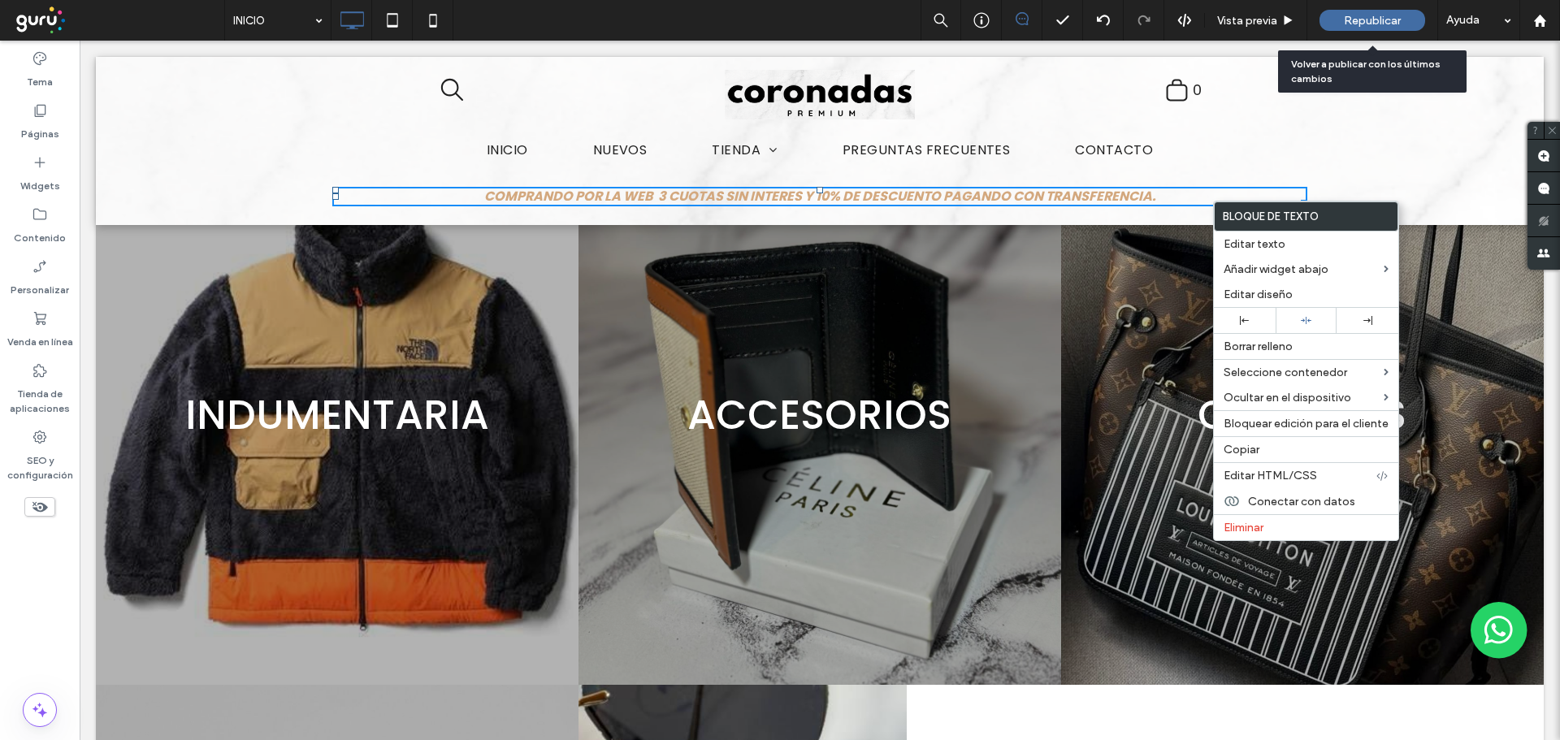
click at [1369, 24] on span "Republicar" at bounding box center [1372, 21] width 57 height 14
